Goal: Task Accomplishment & Management: Use online tool/utility

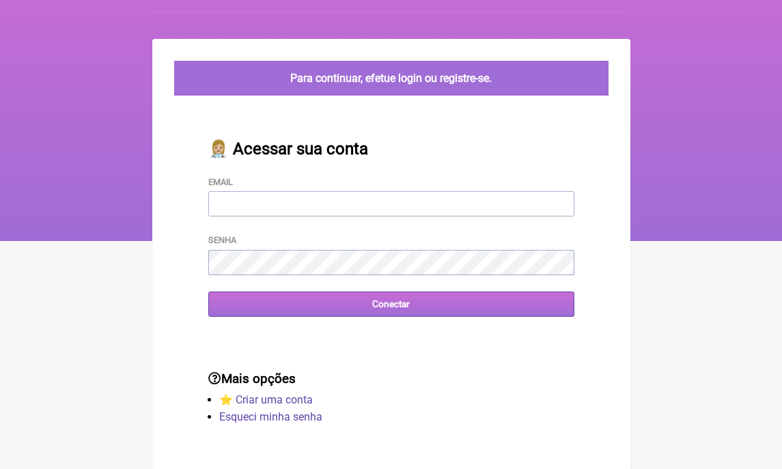
scroll to position [38, 0]
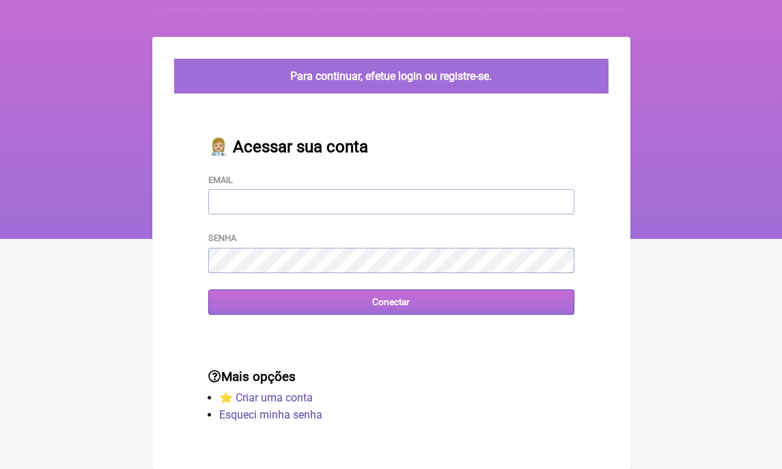
type input "[EMAIL_ADDRESS][DOMAIN_NAME]"
click at [307, 295] on input "Conectar" at bounding box center [391, 302] width 366 height 25
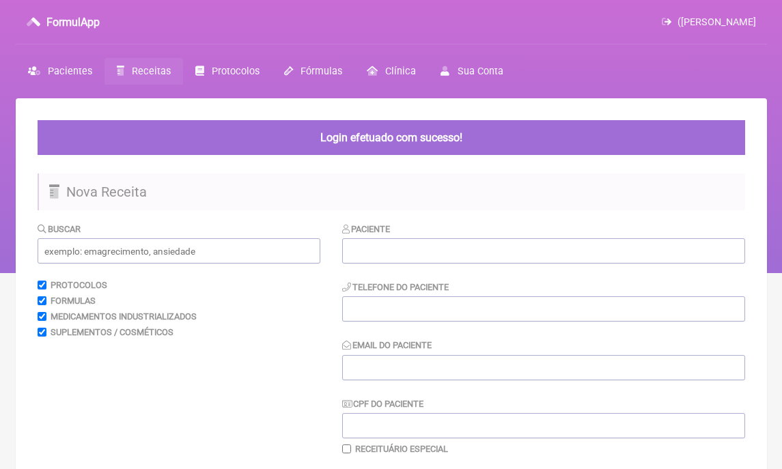
click at [152, 73] on span "Receitas" at bounding box center [151, 72] width 39 height 12
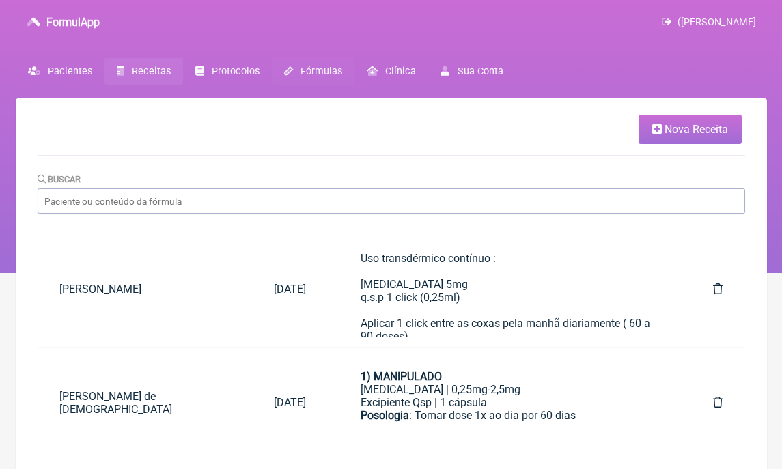
click at [329, 72] on span "Fórmulas" at bounding box center [322, 72] width 42 height 12
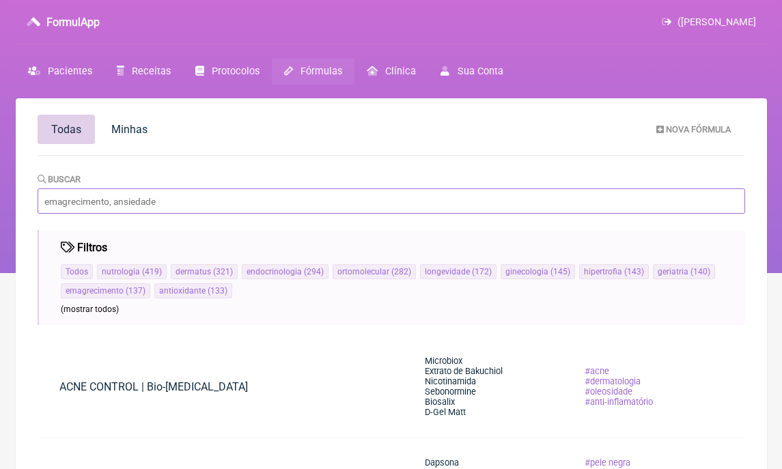
click at [187, 200] on input "Buscar" at bounding box center [392, 201] width 708 height 25
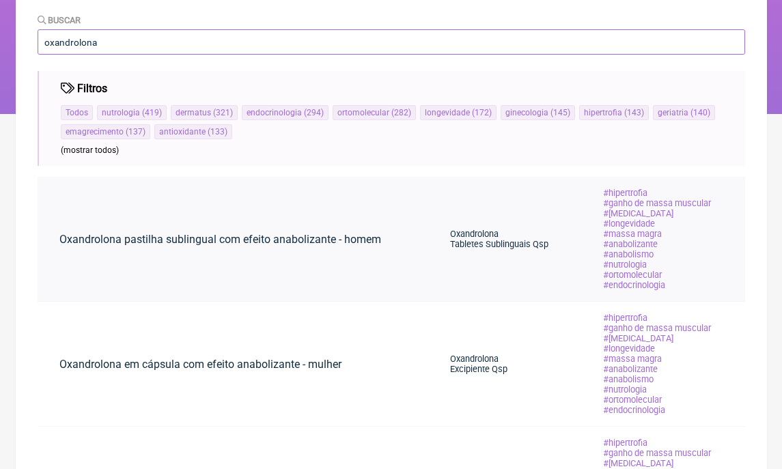
scroll to position [163, 0]
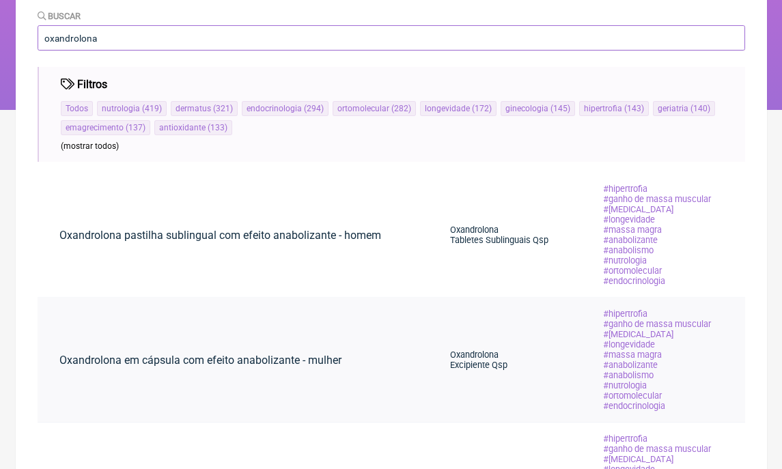
type input "oxandrolona"
click at [295, 366] on link "Oxandrolona em cápsula com efeito anabolizante - mulher" at bounding box center [201, 360] width 326 height 35
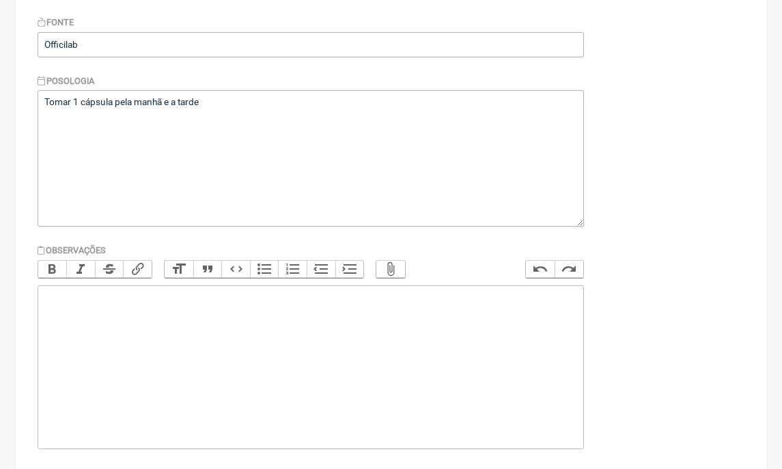
scroll to position [441, 0]
